Goal: Information Seeking & Learning: Learn about a topic

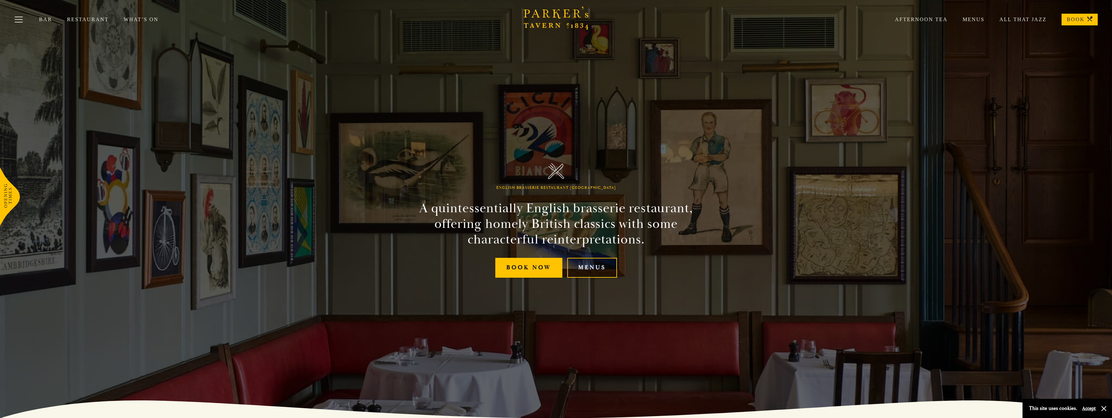
click at [588, 266] on link "Menus" at bounding box center [592, 268] width 50 height 20
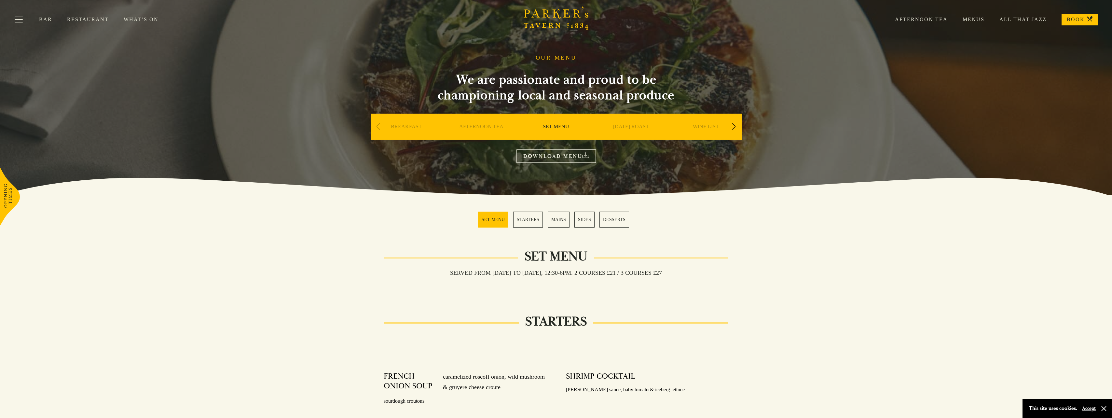
click at [492, 217] on link "SET MENU" at bounding box center [493, 220] width 30 height 16
click at [377, 127] on div "Previous slide" at bounding box center [378, 126] width 9 height 14
click at [408, 128] on link "BREAKFAST" at bounding box center [406, 136] width 31 height 26
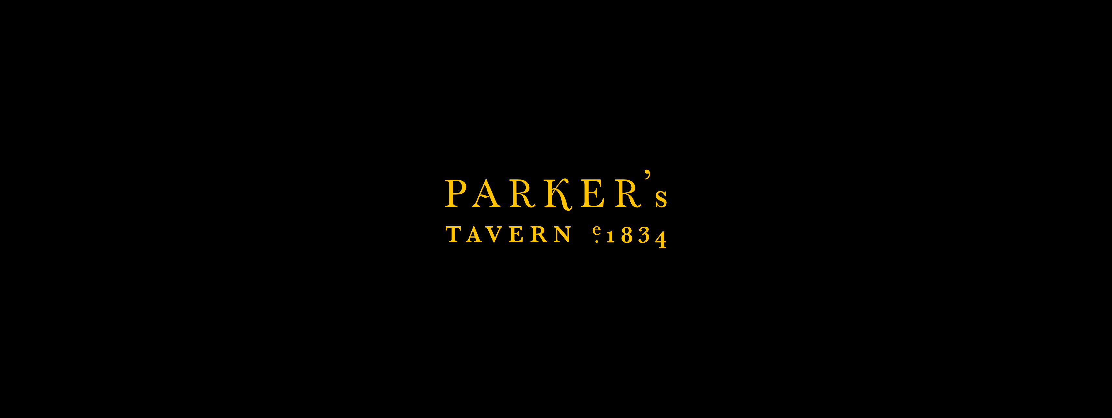
click at [480, 126] on div "Brasserie Restaurant Cambridge | Parker's Tavern Cambridge Parker's Tavern is a…" at bounding box center [556, 209] width 1112 height 418
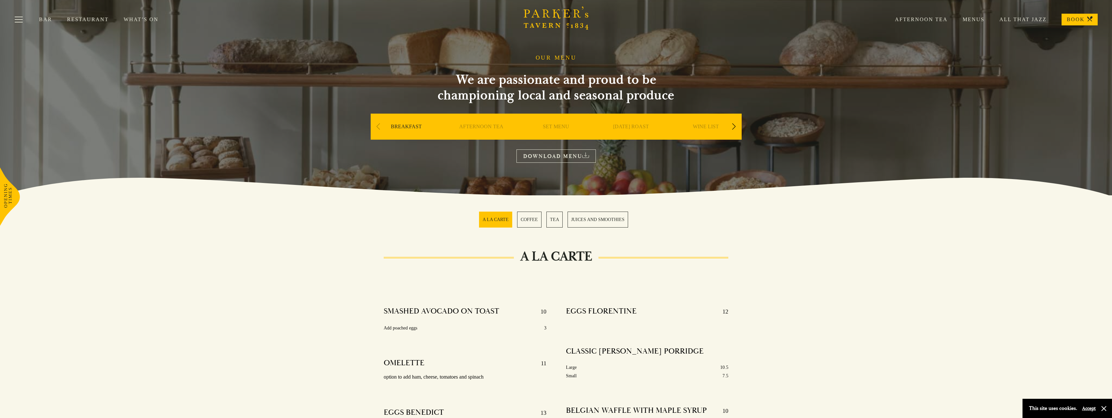
click at [639, 126] on link "[DATE] ROAST" at bounding box center [631, 136] width 36 height 26
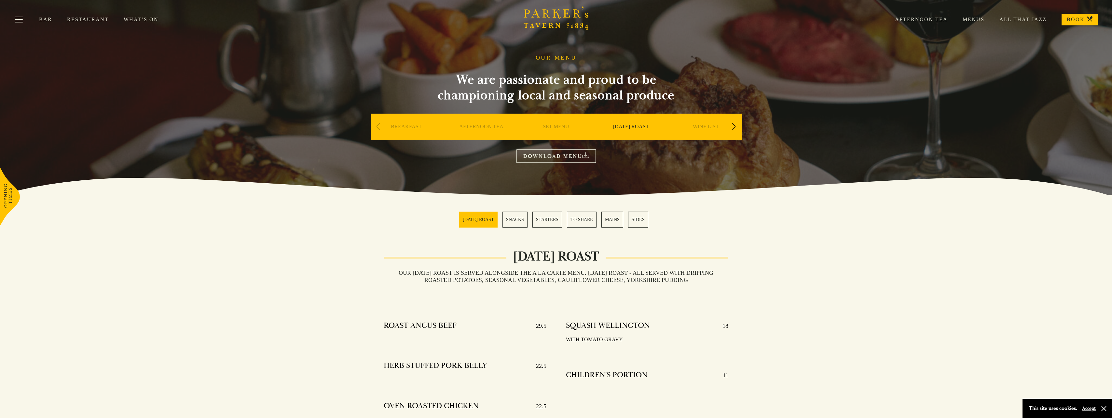
click at [732, 124] on div "Next slide" at bounding box center [734, 126] width 9 height 14
click at [706, 127] on link "A LA CARTE" at bounding box center [706, 136] width 30 height 26
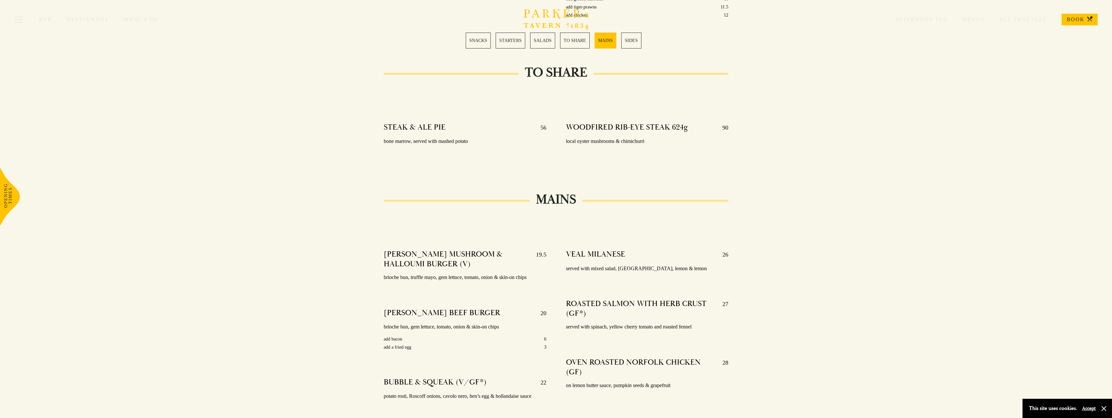
scroll to position [1009, 0]
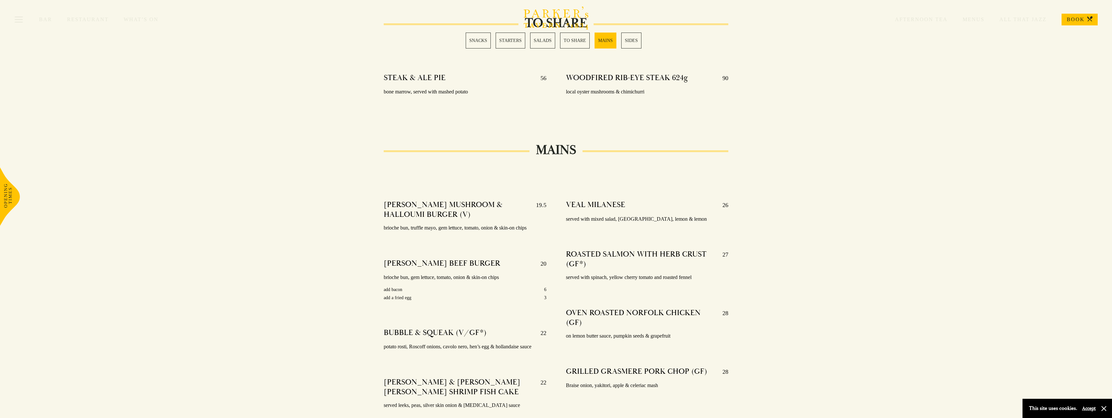
drag, startPoint x: 492, startPoint y: 224, endPoint x: 444, endPoint y: 191, distance: 58.9
click at [444, 191] on div at bounding box center [556, 186] width 364 height 20
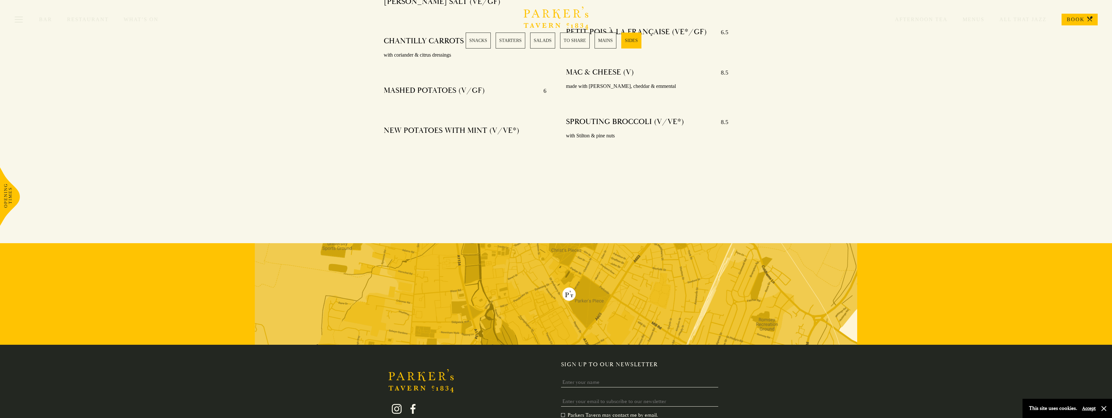
scroll to position [1725, 0]
